Goal: Information Seeking & Learning: Learn about a topic

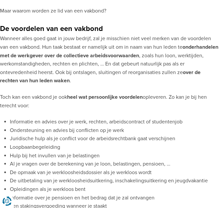
scroll to position [341, 0]
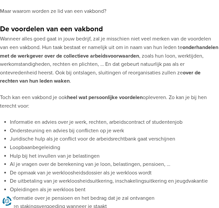
drag, startPoint x: 96, startPoint y: 111, endPoint x: 112, endPoint y: 111, distance: 15.5
click at [112, 110] on p "Toch kan een vakbond je ook heel wat persoonlijke voordelen opleveren. Zo kan j…" at bounding box center [109, 101] width 219 height 17
click at [82, 86] on p "Wanneer alles goed gaat in jouw bedrijf, zal je misschien niet veel merken van …" at bounding box center [109, 60] width 219 height 51
drag, startPoint x: 182, startPoint y: 204, endPoint x: 180, endPoint y: 194, distance: 10.0
click at [181, 195] on ul "Informatie en advies over je werk, rechten, arbeidscontract of studentenjob Ond…" at bounding box center [109, 181] width 219 height 126
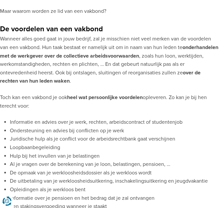
click at [154, 143] on li "Juridische hulp als je conflict voor de arbeidsrechtbank gaat verschijnen" at bounding box center [114, 139] width 209 height 9
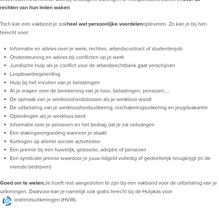
scroll to position [416, 0]
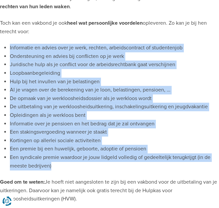
drag, startPoint x: 1, startPoint y: 52, endPoint x: 85, endPoint y: 171, distance: 146.0
click at [85, 171] on div "Inhoud: De voordelen van een vakbond De nadelen van een vakbond Conclusie Of je…" at bounding box center [109, 104] width 219 height 931
click at [63, 120] on li "Opleidingen als je werkloos bent" at bounding box center [114, 115] width 209 height 9
drag, startPoint x: 62, startPoint y: 178, endPoint x: 0, endPoint y: 56, distance: 136.7
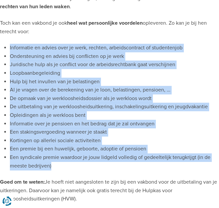
copy ul "Informatie en advies over je werk, rechten, arbeidscontract of studentenjob Ond…"
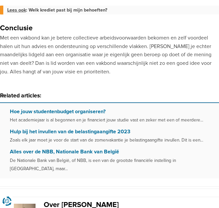
scroll to position [808, 0]
